Goal: Information Seeking & Learning: Learn about a topic

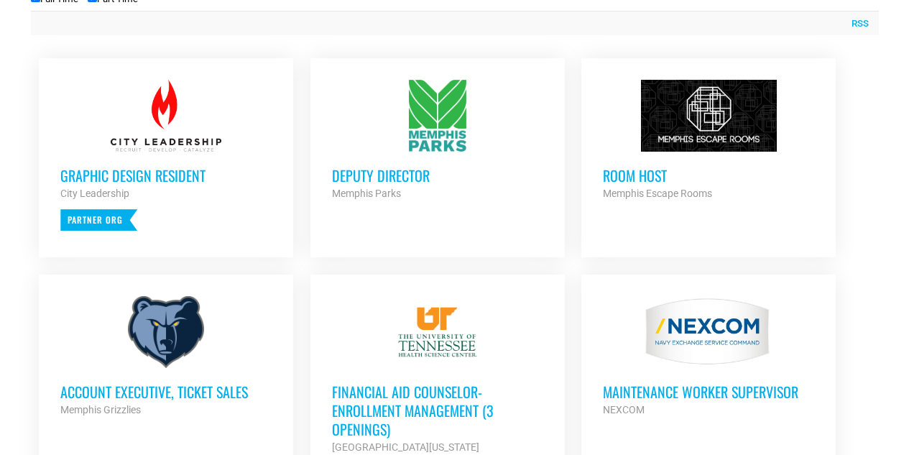
click at [400, 183] on h3 "Deputy Director" at bounding box center [437, 175] width 211 height 19
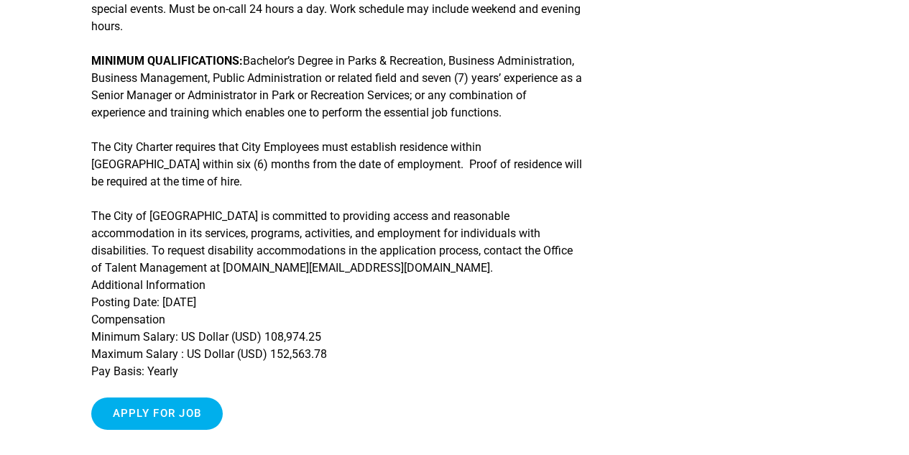
scroll to position [726, 0]
